Goal: Task Accomplishment & Management: Complete application form

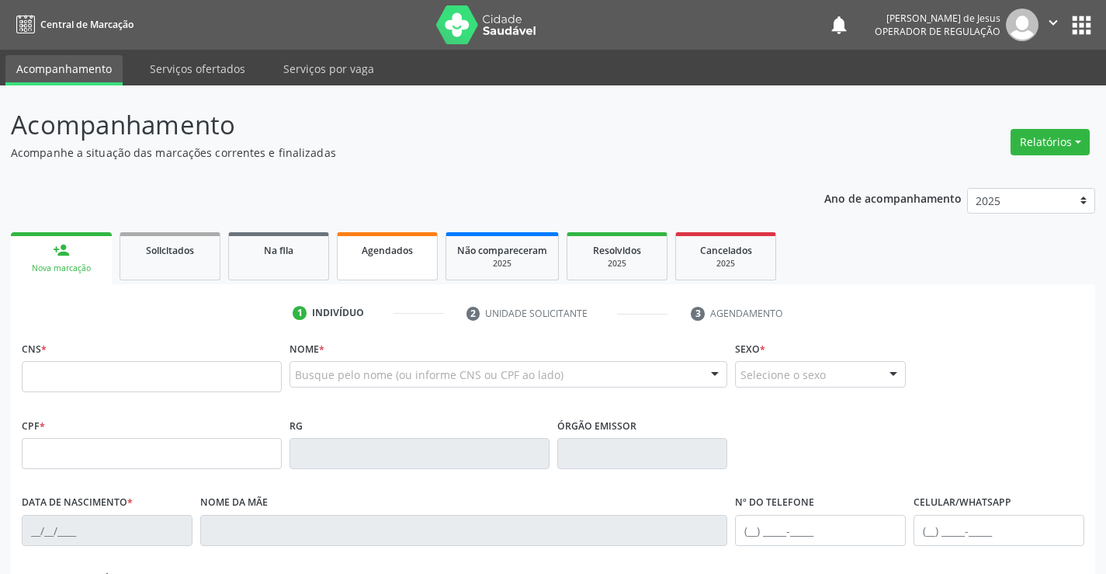
click at [397, 265] on link "Agendados" at bounding box center [387, 256] width 101 height 48
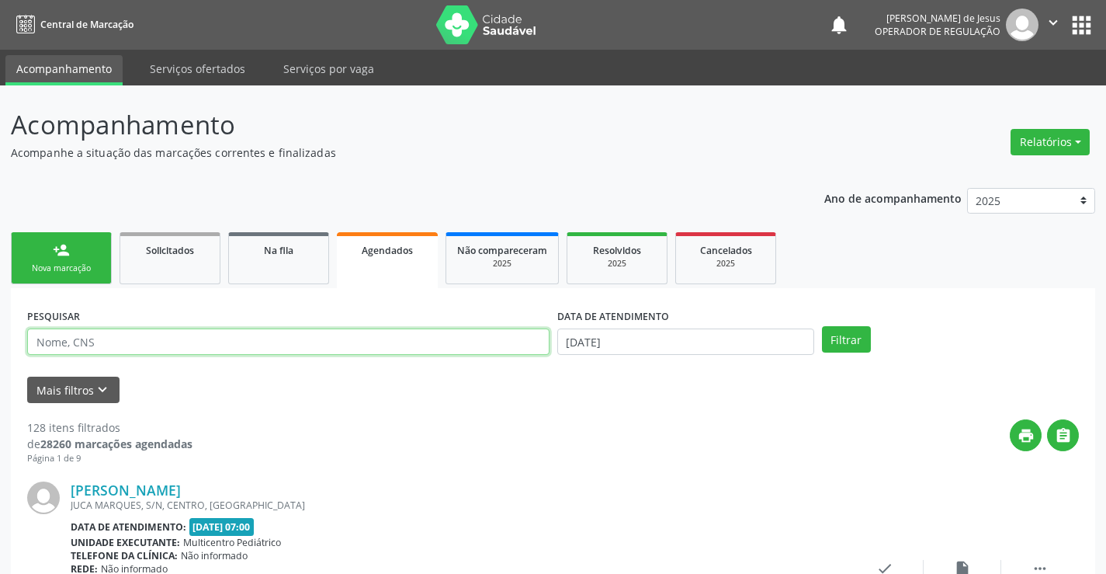
click at [467, 342] on input "text" at bounding box center [288, 341] width 522 height 26
type input "709009887244919"
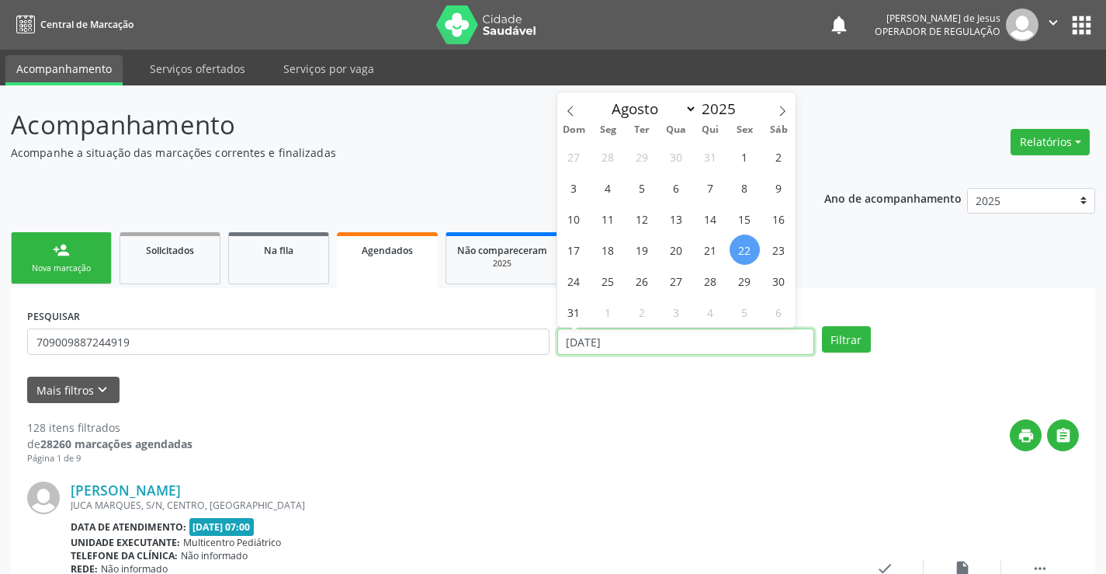
click at [654, 346] on input "[DATE]" at bounding box center [685, 341] width 257 height 26
click at [749, 247] on span "22" at bounding box center [745, 249] width 30 height 30
type input "[DATE]"
click at [749, 247] on span "22" at bounding box center [745, 249] width 30 height 30
select select "7"
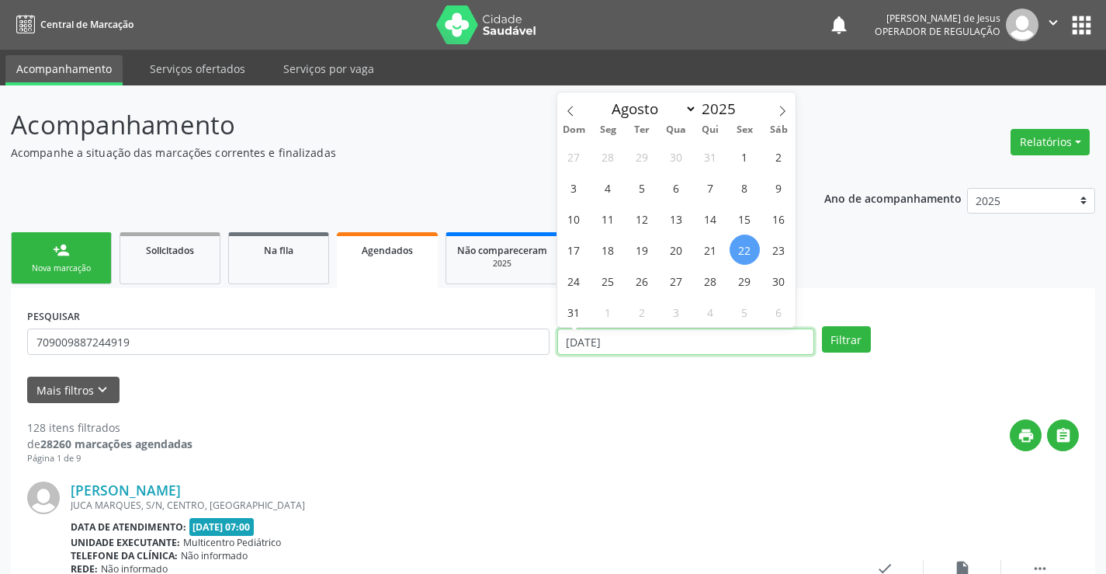
click at [659, 331] on input "[DATE]" at bounding box center [685, 341] width 257 height 26
click at [853, 344] on button "Filtrar" at bounding box center [846, 339] width 49 height 26
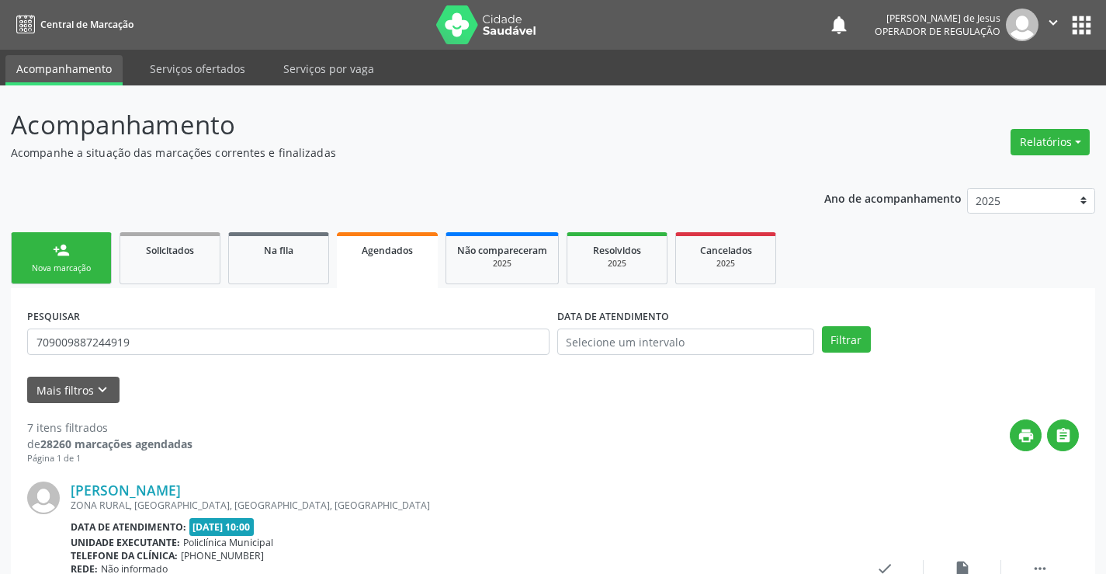
click at [73, 246] on link "person_add Nova marcação" at bounding box center [61, 258] width 101 height 52
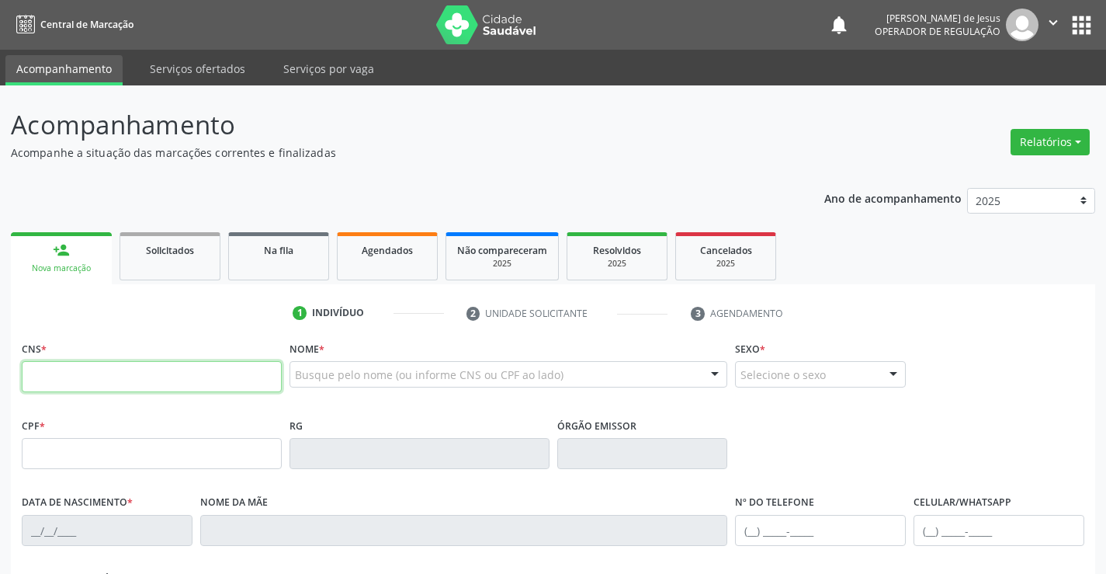
click at [60, 379] on input "text" at bounding box center [152, 376] width 260 height 31
type input "707 0068 6108 7639"
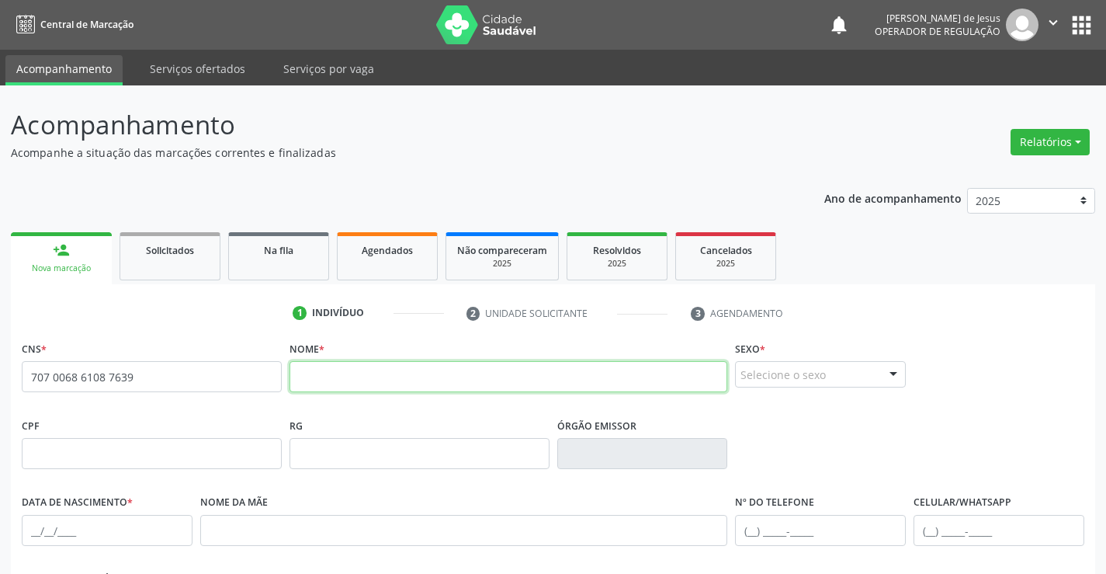
click at [352, 382] on input "text" at bounding box center [509, 376] width 439 height 31
type input "c"
type input "CLEONILDES [PERSON_NAME]"
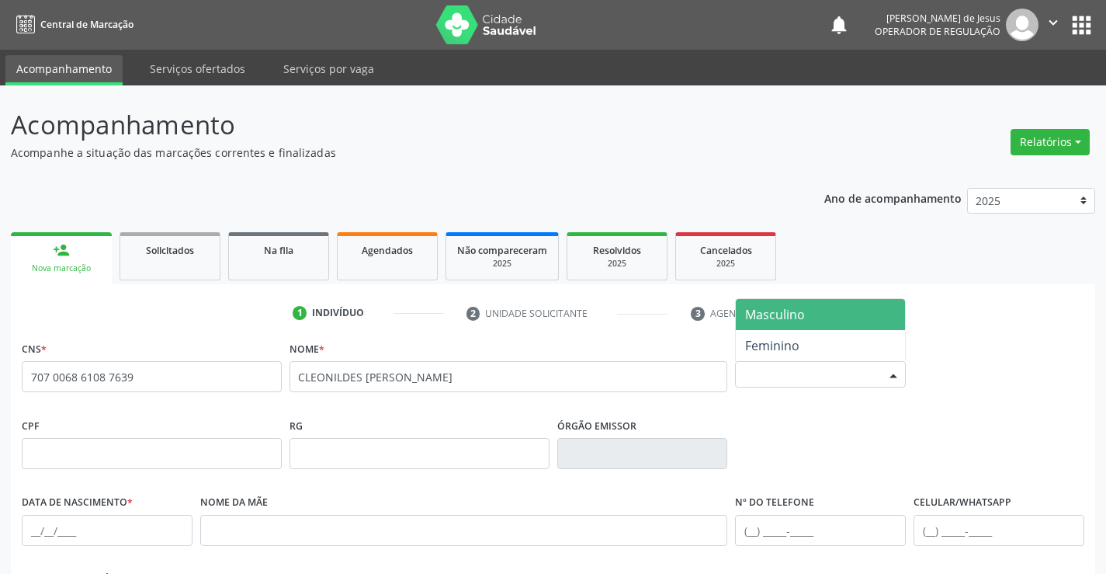
click at [893, 376] on div at bounding box center [893, 375] width 23 height 26
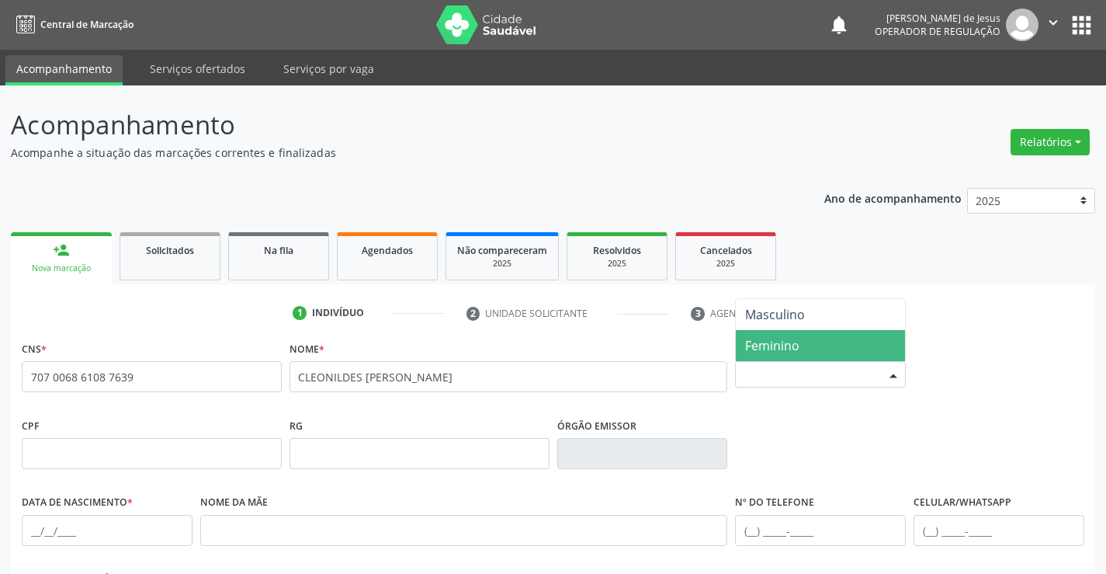
click at [752, 341] on span "Feminino" at bounding box center [772, 345] width 54 height 17
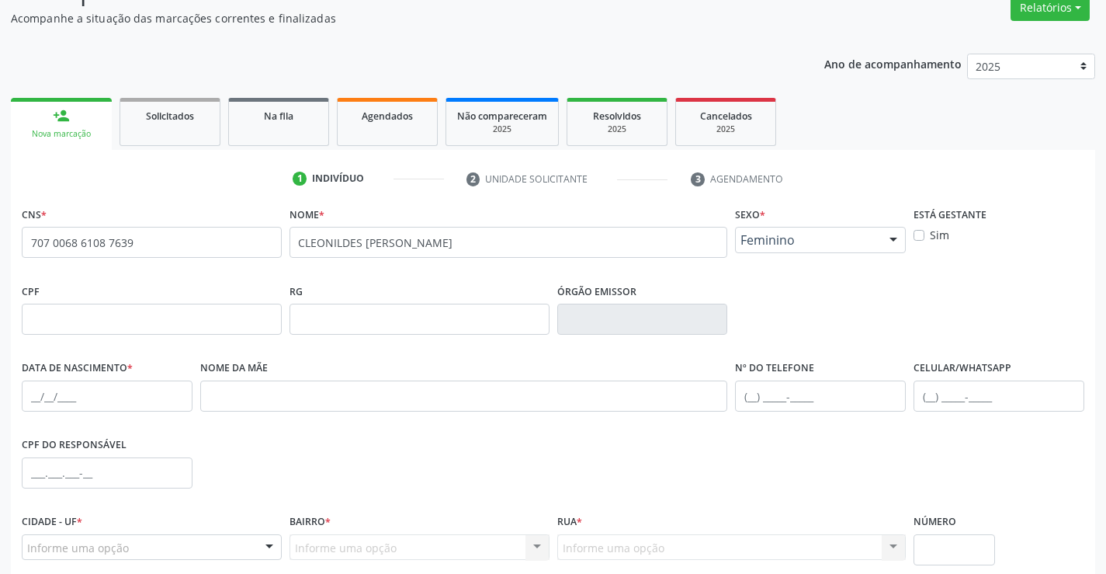
scroll to position [155, 0]
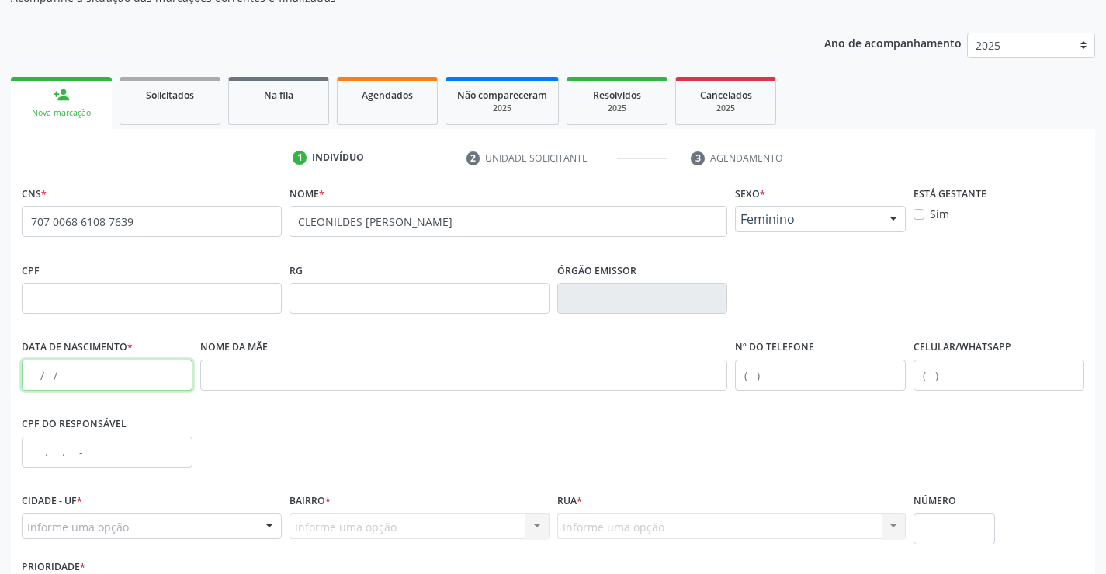
click at [28, 376] on input "text" at bounding box center [107, 374] width 171 height 31
type input "[DATE]"
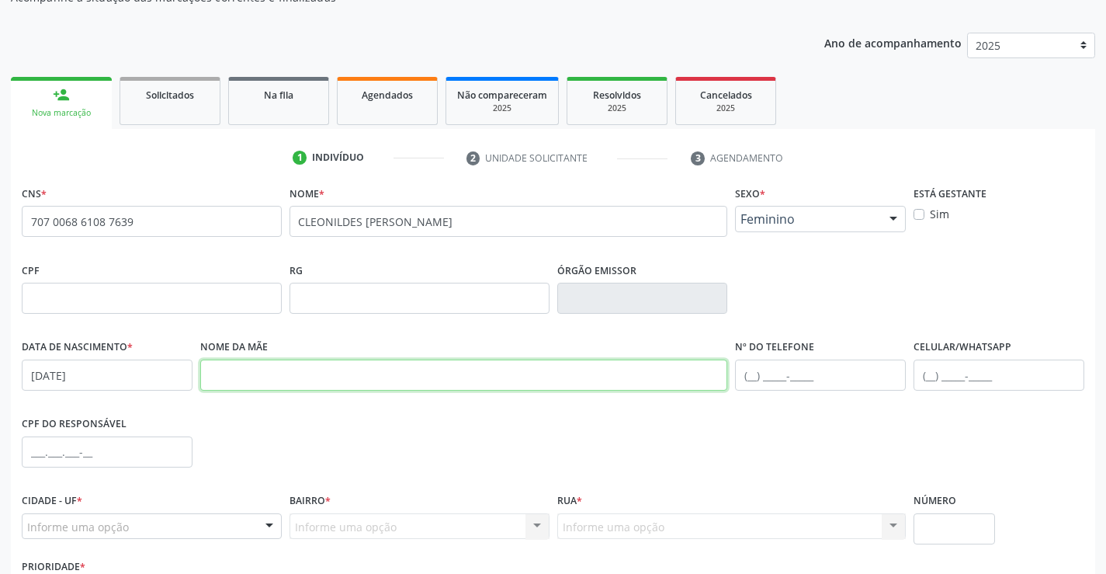
click at [281, 375] on input "text" at bounding box center [464, 374] width 528 height 31
type input "NEUZA [PERSON_NAME]"
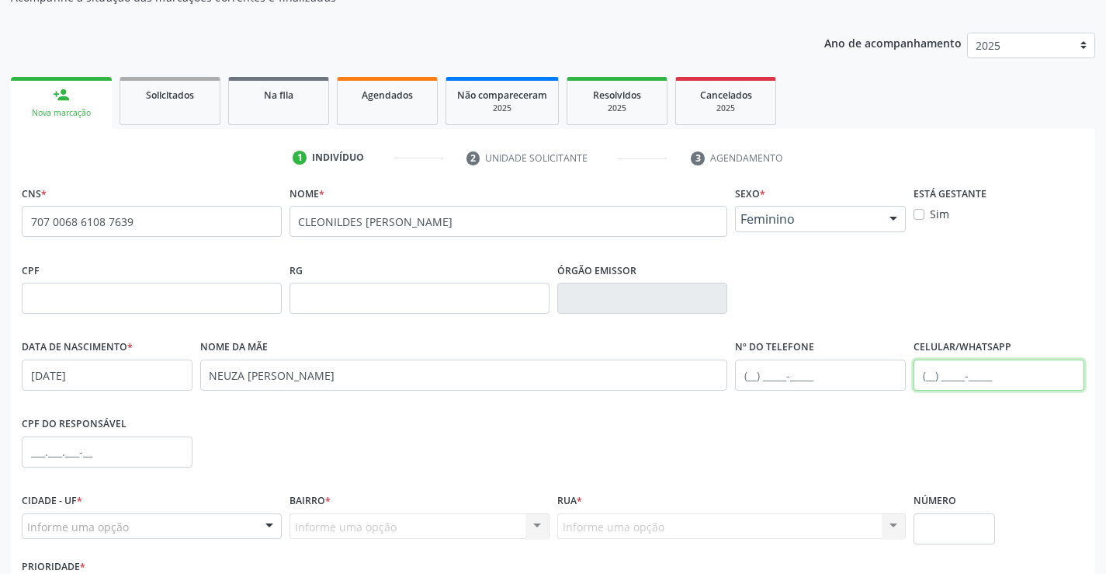
click at [930, 376] on input "text" at bounding box center [999, 374] width 171 height 31
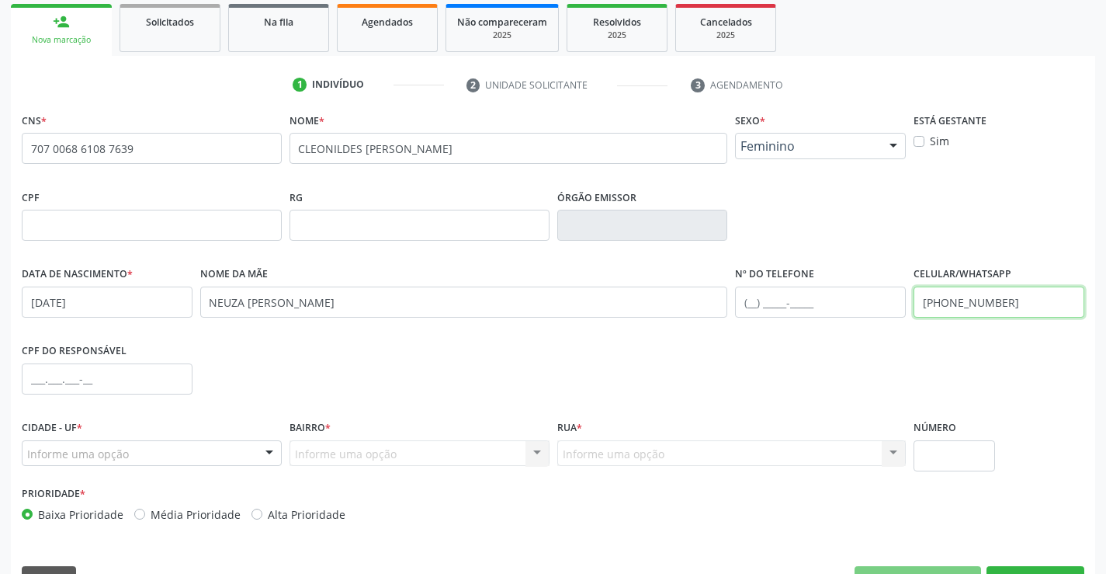
scroll to position [268, 0]
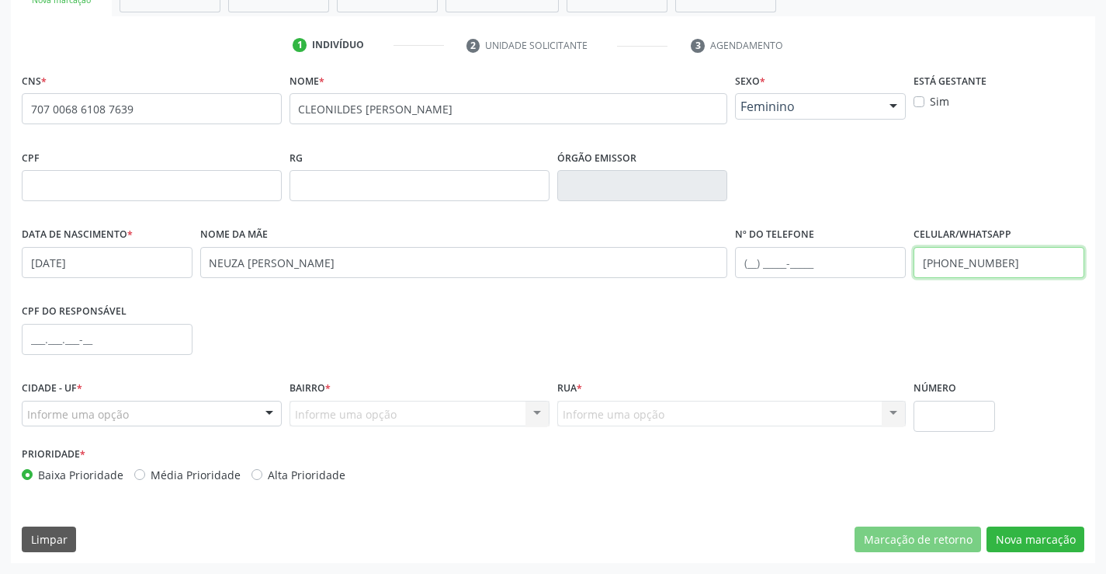
type input "[PHONE_NUMBER]"
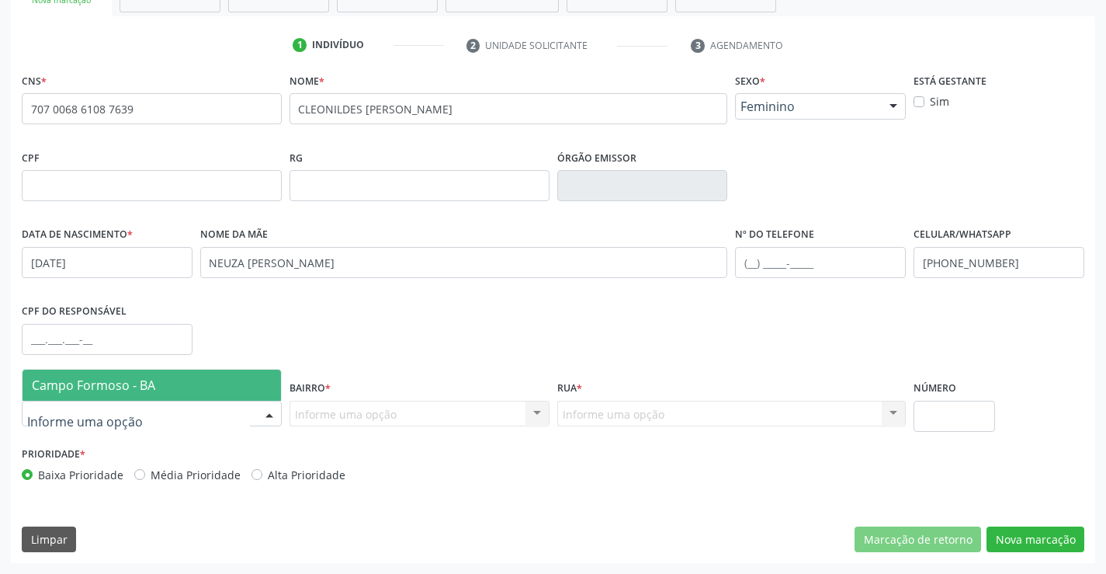
click at [267, 408] on div at bounding box center [269, 414] width 23 height 26
click at [125, 393] on span "Campo Formoso - BA" at bounding box center [93, 384] width 123 height 17
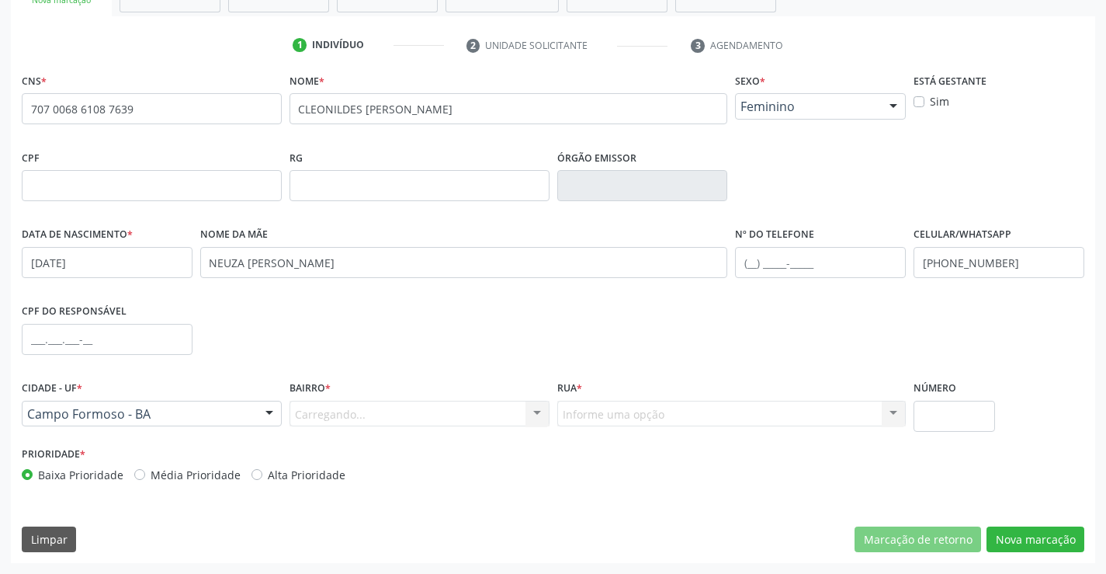
click at [348, 417] on div "Carregando... Nenhum resultado encontrado para: " " Nenhuma opção encontrada. D…" at bounding box center [420, 414] width 260 height 26
click at [539, 411] on div at bounding box center [536, 414] width 23 height 26
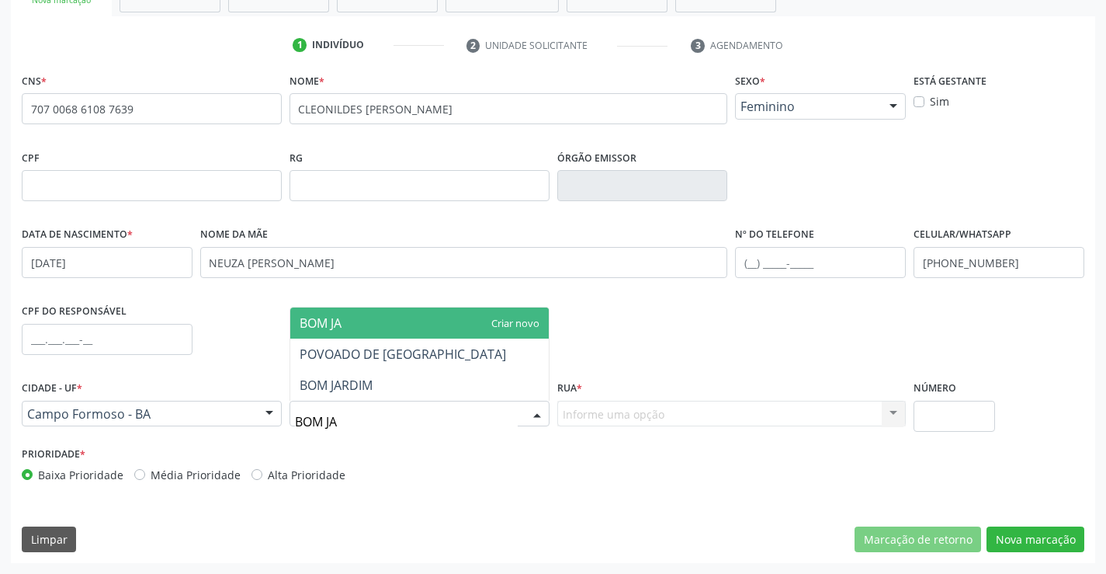
type input "BOM JAR"
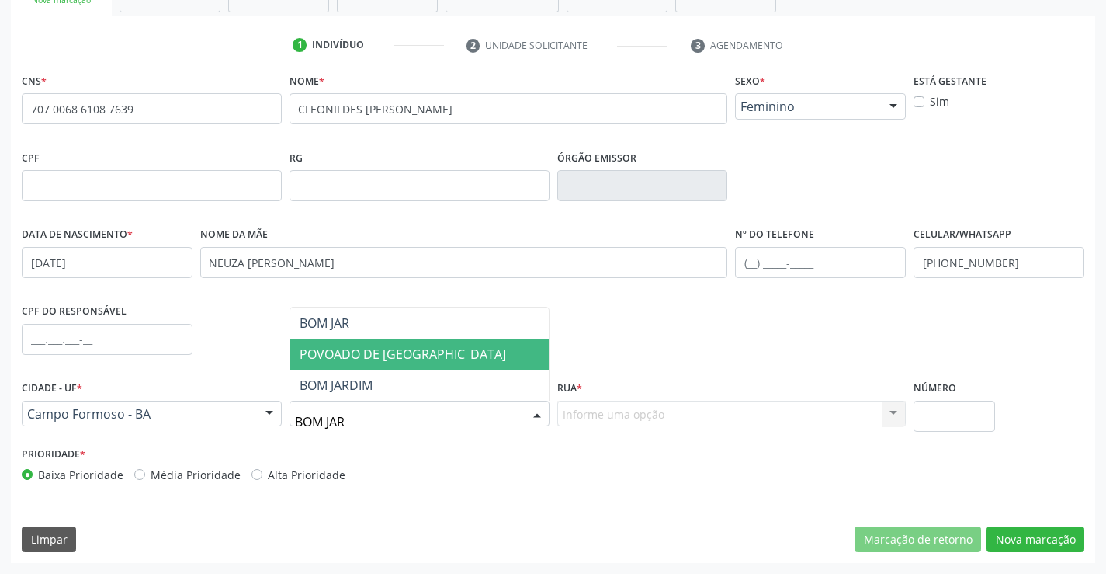
click at [411, 357] on span "POVOADO DE [GEOGRAPHIC_DATA]" at bounding box center [403, 353] width 206 height 17
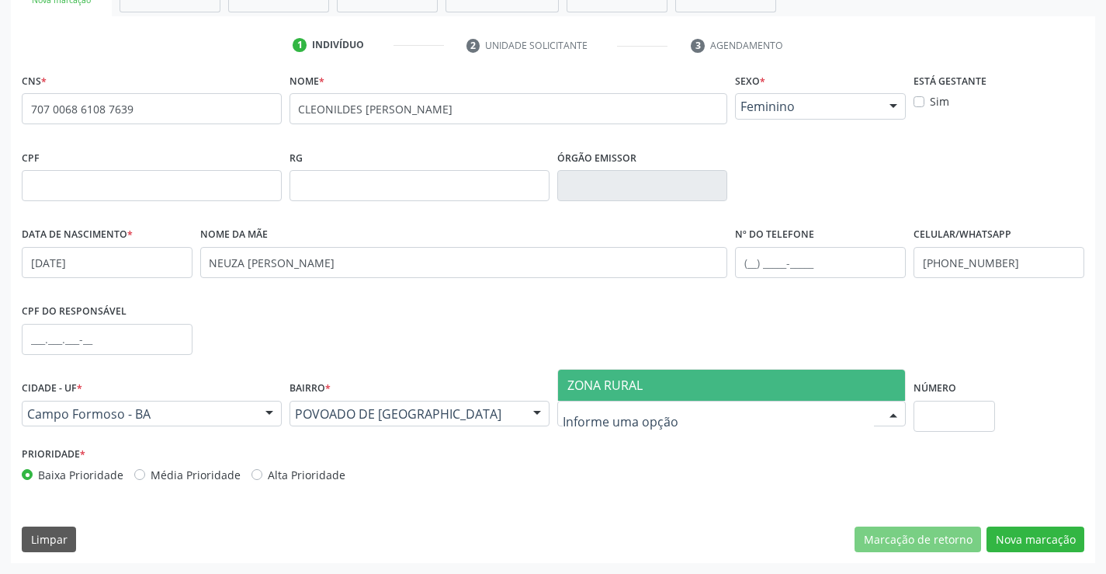
click at [633, 383] on span "ZONA RURAL" at bounding box center [604, 384] width 75 height 17
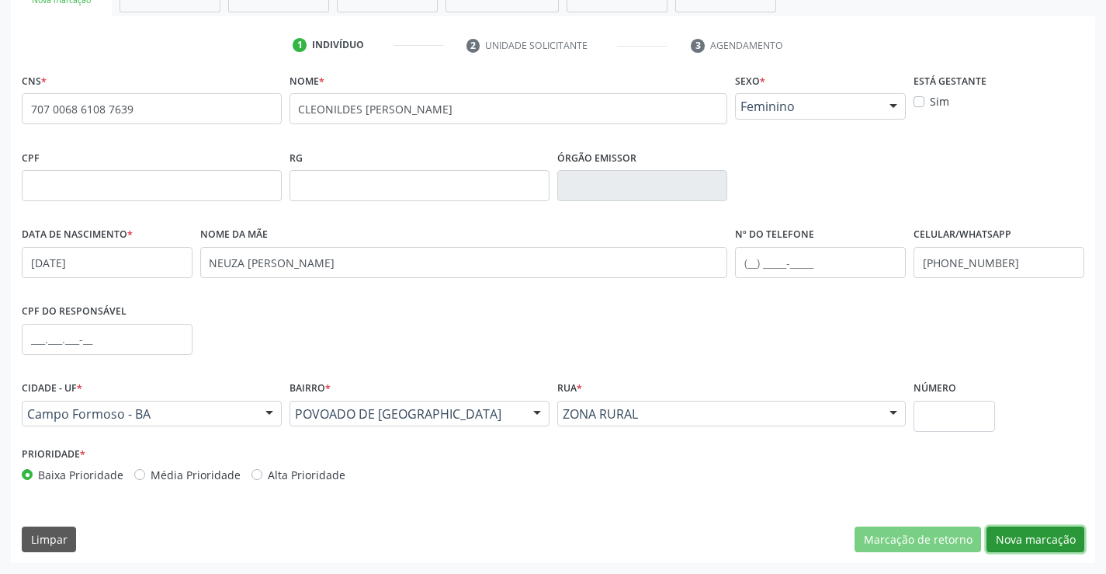
click at [1058, 536] on button "Nova marcação" at bounding box center [1036, 539] width 98 height 26
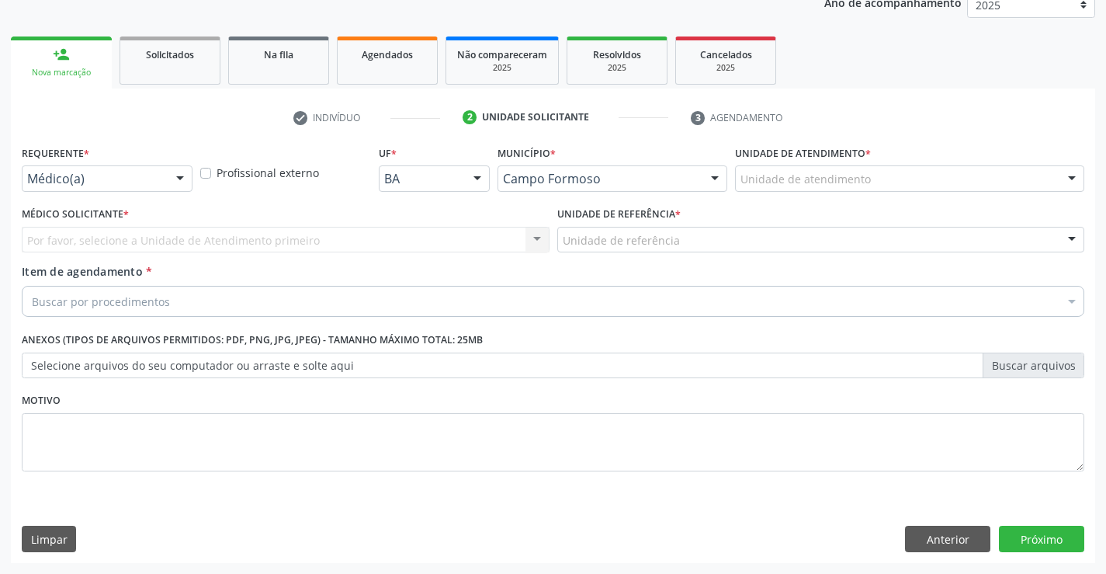
click at [182, 174] on div at bounding box center [179, 179] width 23 height 26
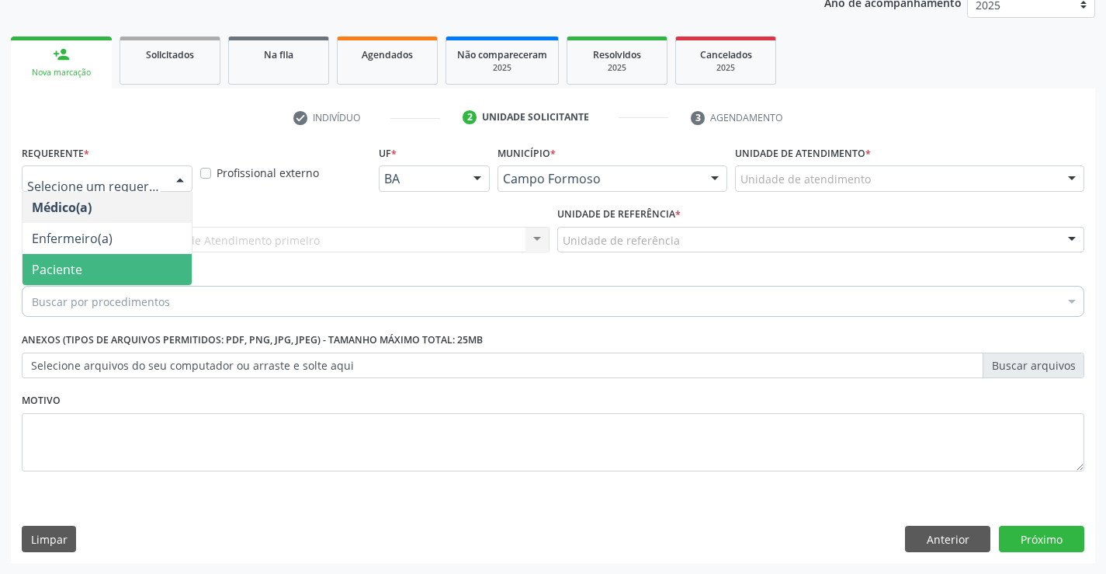
click at [92, 277] on span "Paciente" at bounding box center [107, 269] width 169 height 31
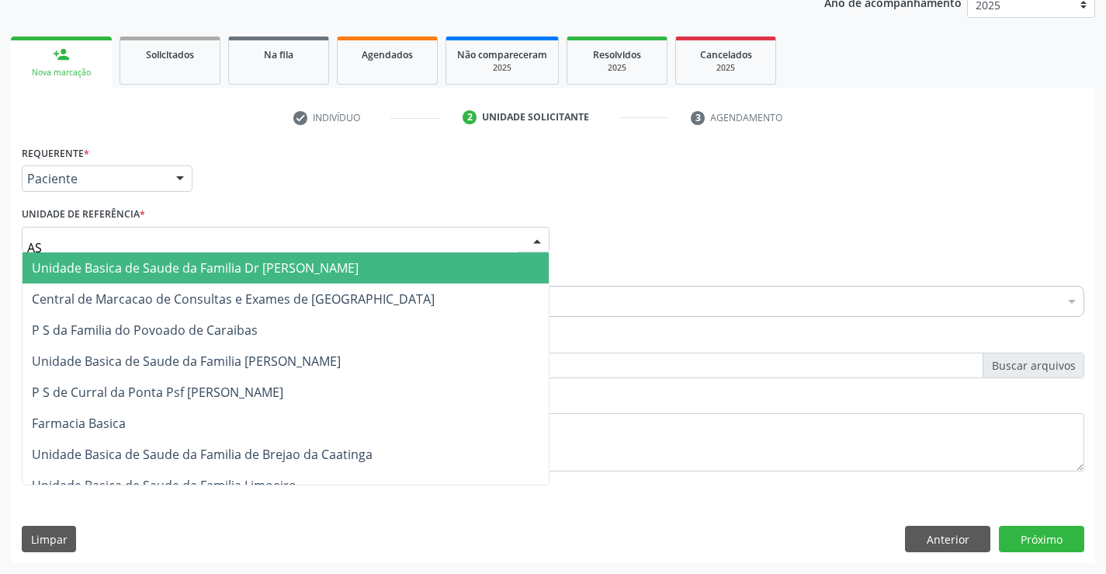
type input "A"
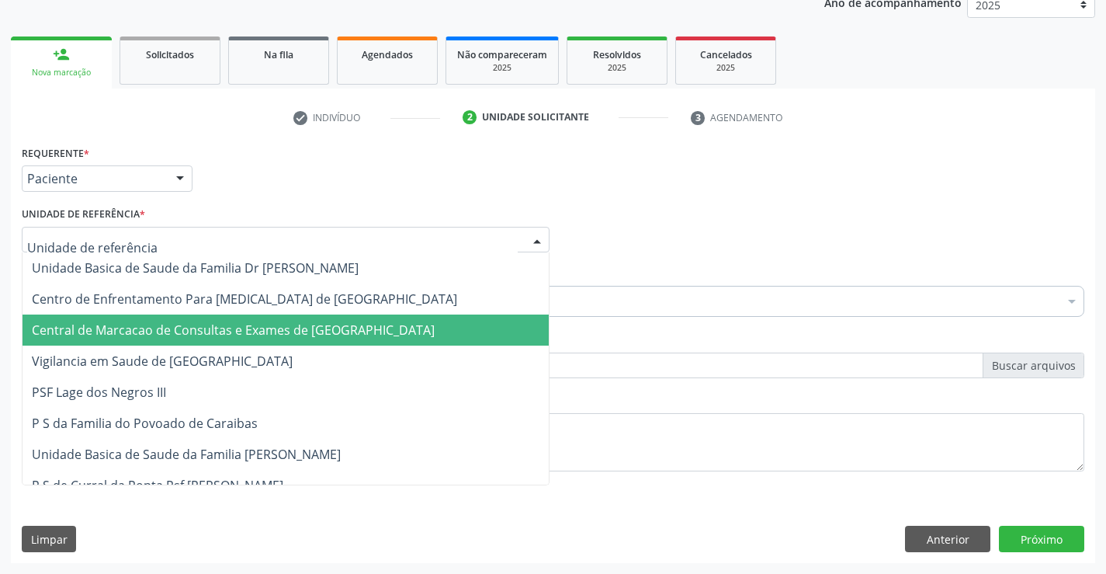
click at [128, 327] on span "Central de Marcacao de Consultas e Exames de [GEOGRAPHIC_DATA]" at bounding box center [233, 329] width 403 height 17
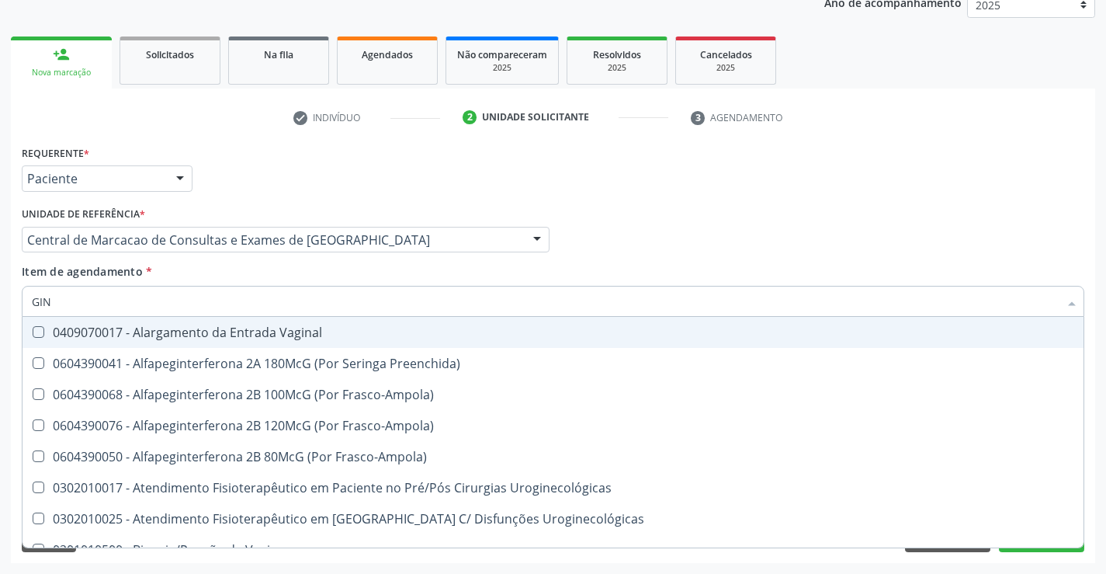
type input "GINE"
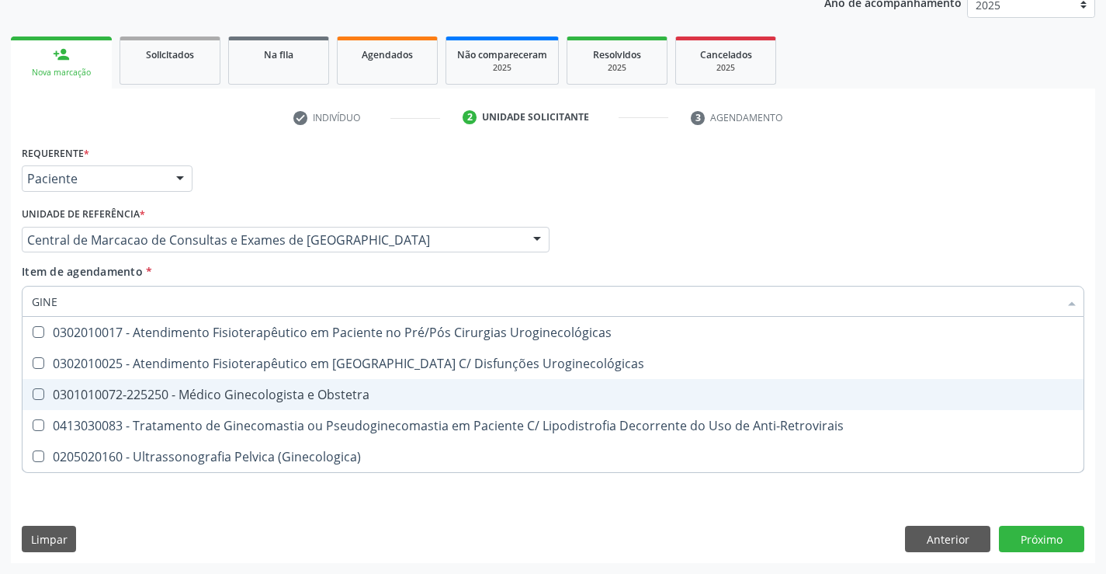
click at [238, 385] on span "0301010072-225250 - Médico Ginecologista e Obstetra" at bounding box center [553, 394] width 1061 height 31
checkbox Obstetra "true"
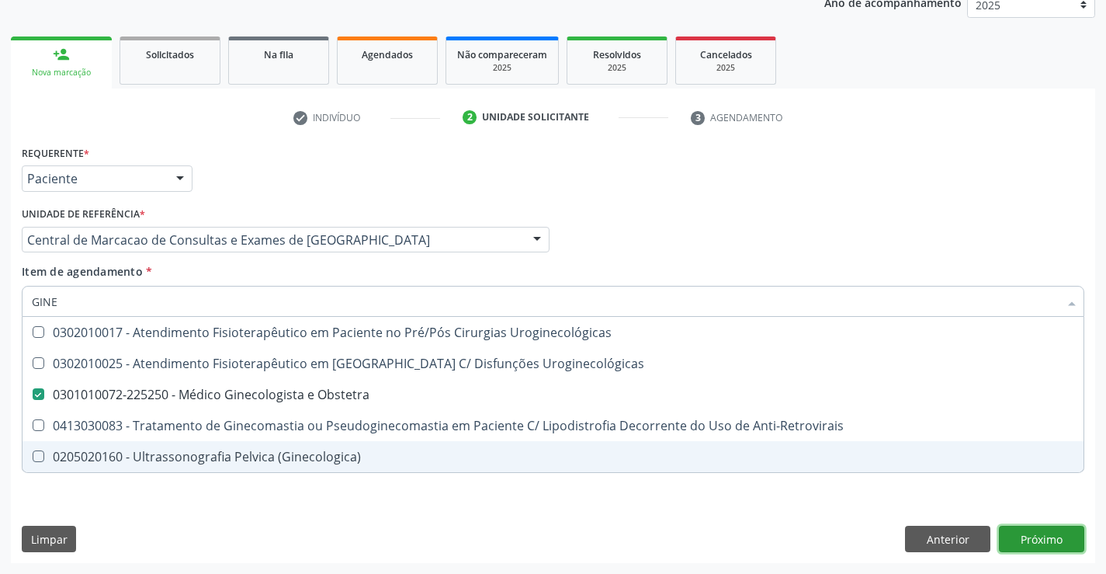
click at [1043, 545] on div "Requerente * Paciente Médico(a) Enfermeiro(a) Paciente Nenhum resultado encontr…" at bounding box center [553, 351] width 1084 height 421
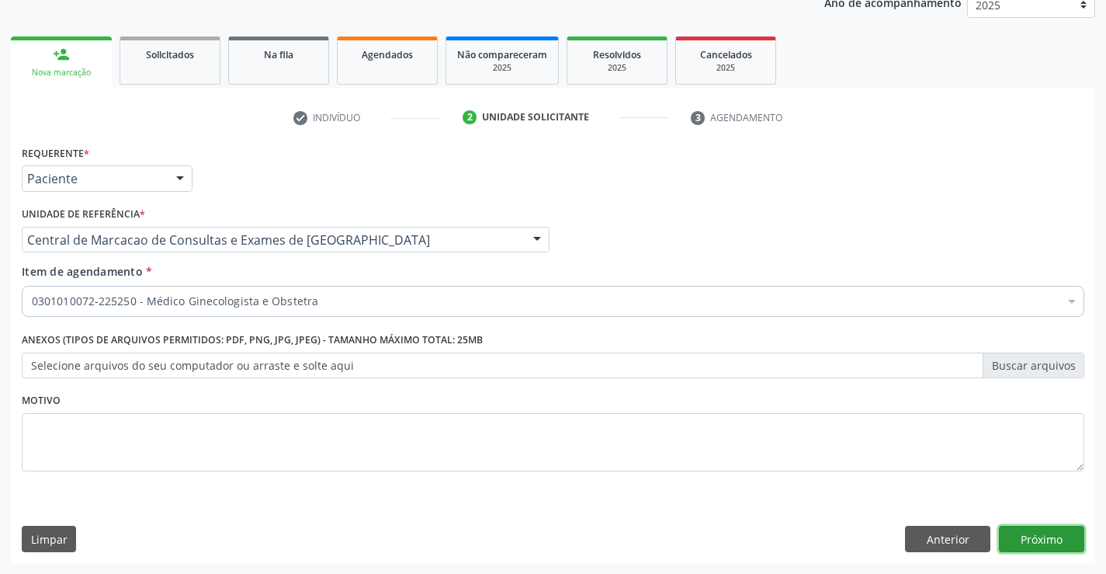
click at [1035, 536] on button "Próximo" at bounding box center [1041, 538] width 85 height 26
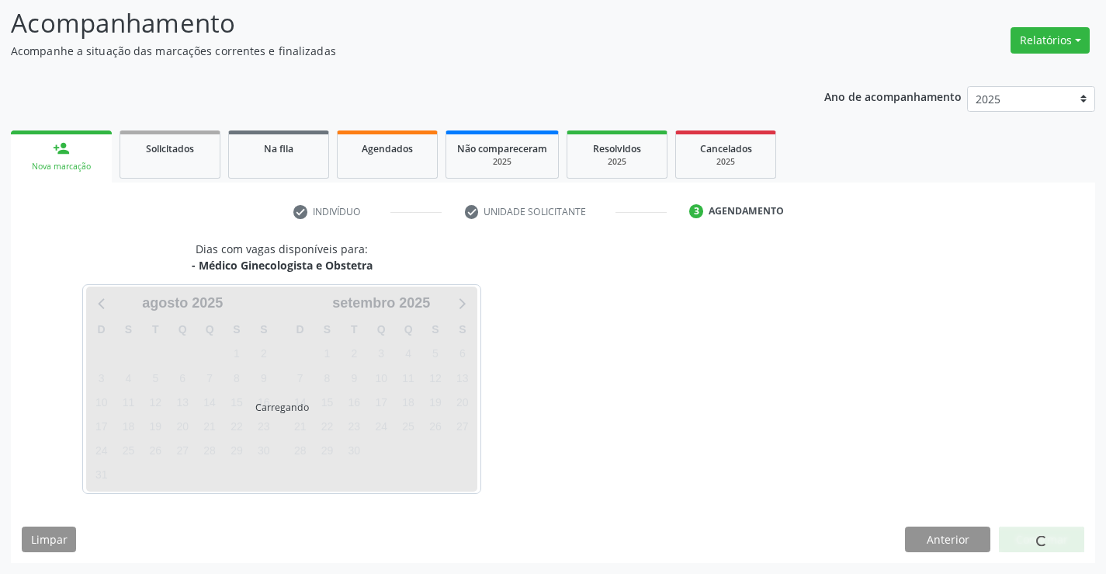
scroll to position [102, 0]
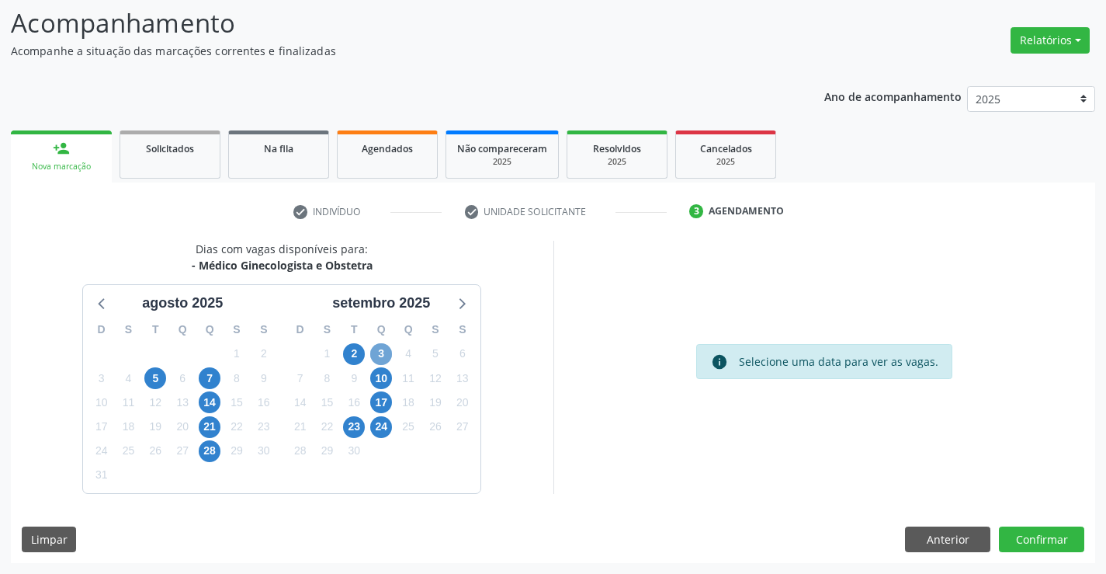
click at [384, 354] on span "3" at bounding box center [381, 354] width 22 height 22
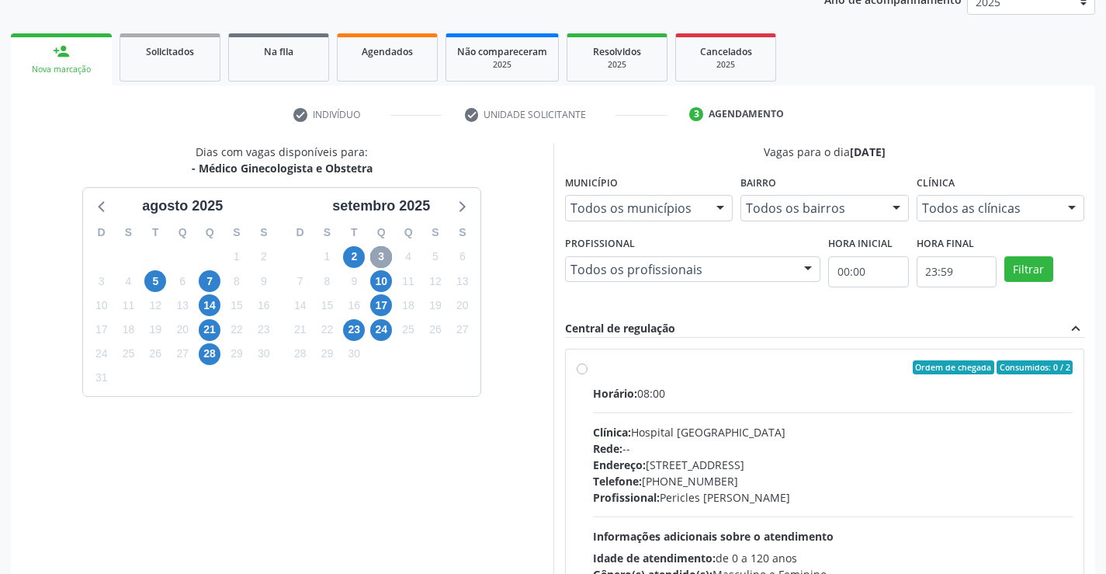
scroll to position [326, 0]
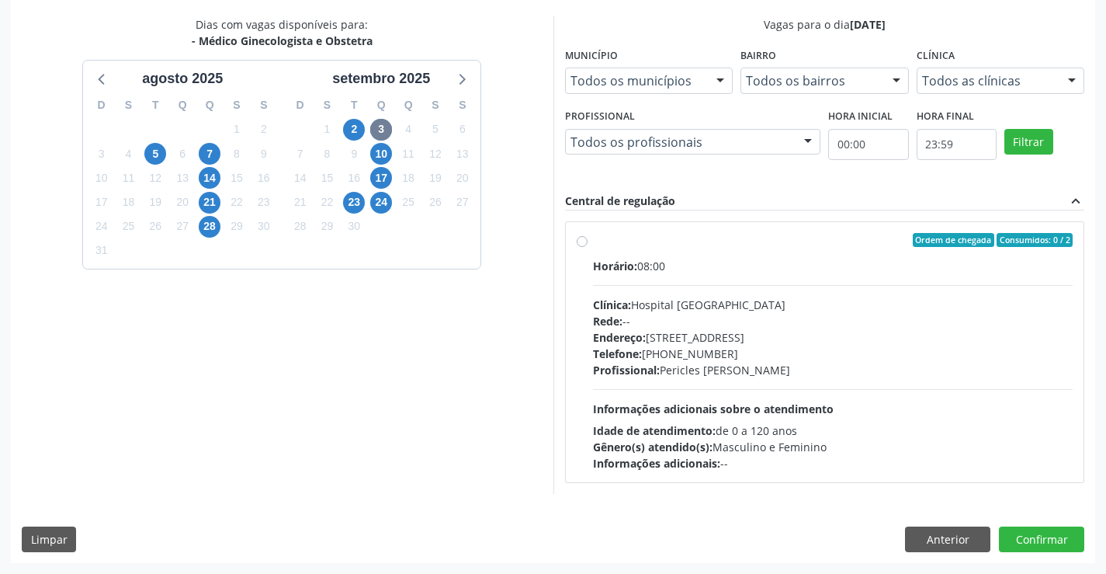
click at [593, 242] on label "Ordem de chegada Consumidos: 0 / 2 Horário: 08:00 Clínica: Hospital [GEOGRAPHIC…" at bounding box center [833, 352] width 480 height 238
click at [581, 242] on input "Ordem de chegada Consumidos: 0 / 2 Horário: 08:00 Clínica: Hospital [GEOGRAPHIC…" at bounding box center [582, 240] width 11 height 14
radio input "true"
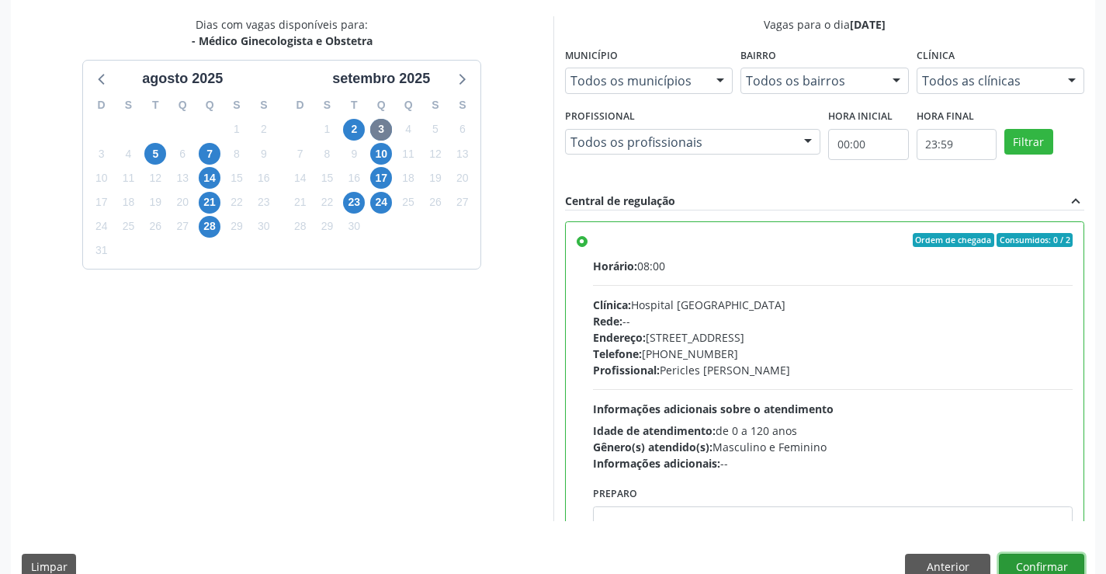
click at [1035, 566] on button "Confirmar" at bounding box center [1041, 566] width 85 height 26
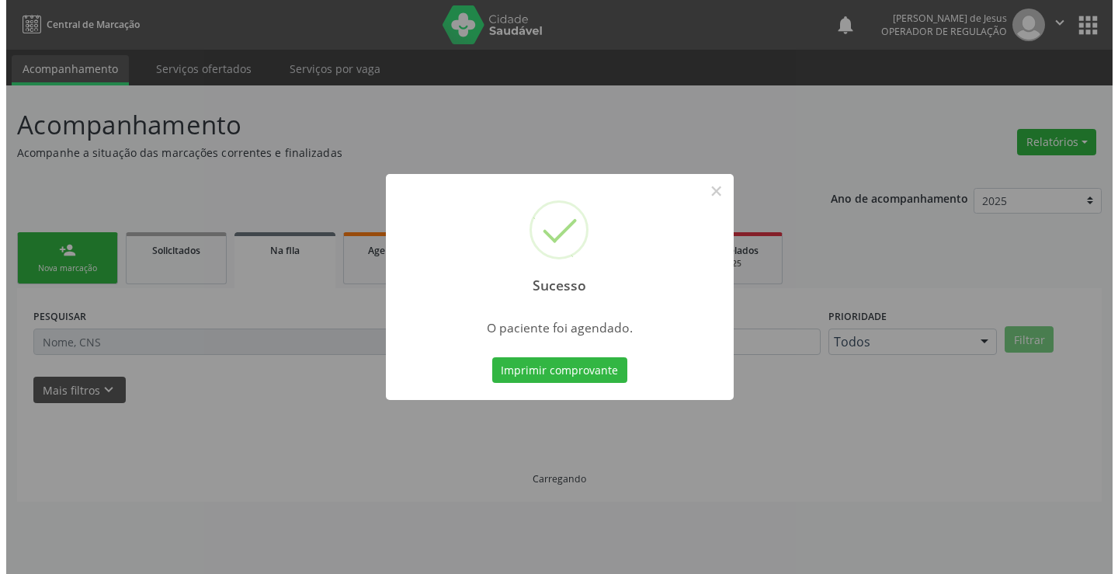
scroll to position [0, 0]
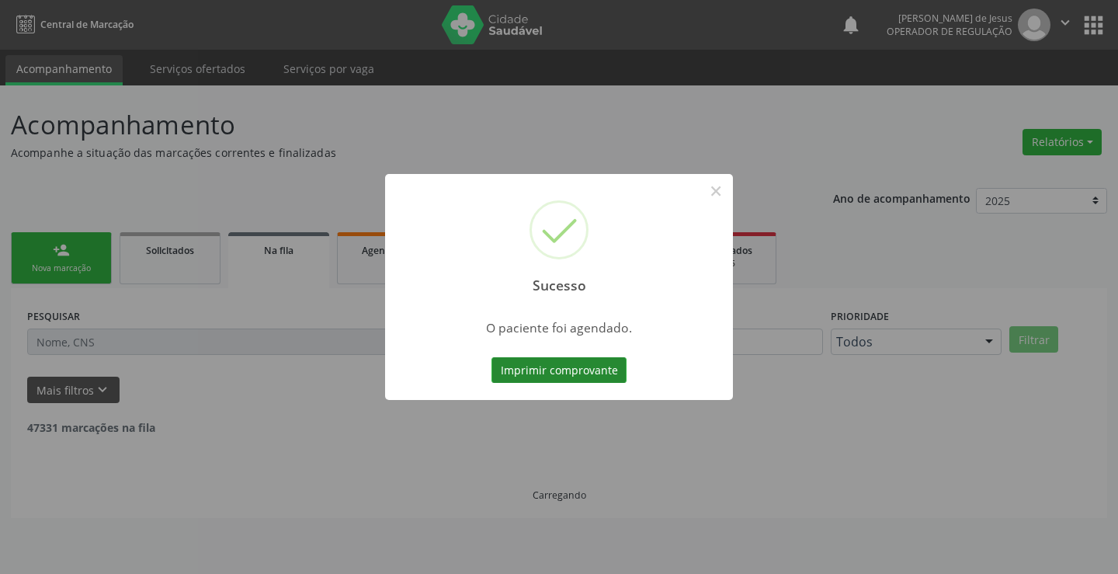
click at [546, 373] on button "Imprimir comprovante" at bounding box center [558, 370] width 135 height 26
